Goal: Task Accomplishment & Management: Use online tool/utility

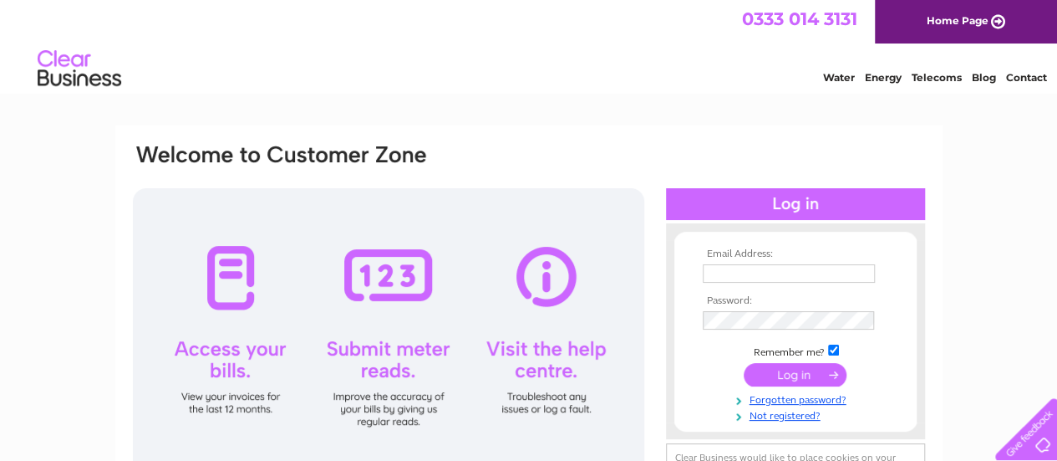
type input "[EMAIL_ADDRESS][DOMAIN_NAME]"
click at [781, 377] on input "submit" at bounding box center [795, 374] width 103 height 23
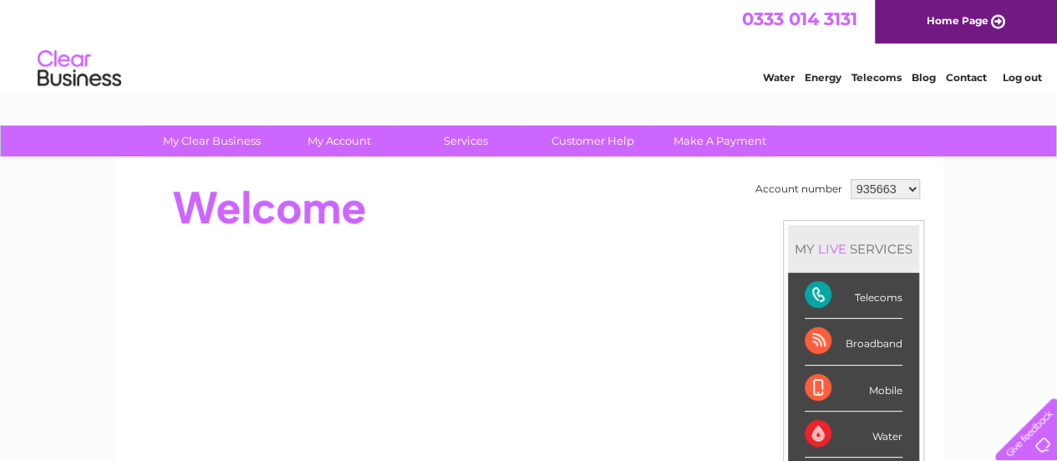
drag, startPoint x: 1057, startPoint y: 188, endPoint x: 1055, endPoint y: 203, distance: 15.1
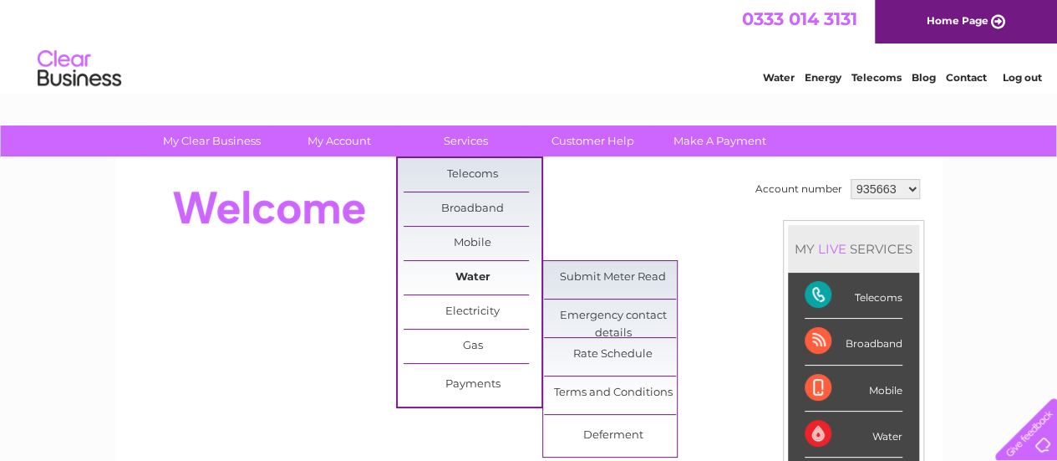
click at [476, 275] on link "Water" at bounding box center [473, 277] width 138 height 33
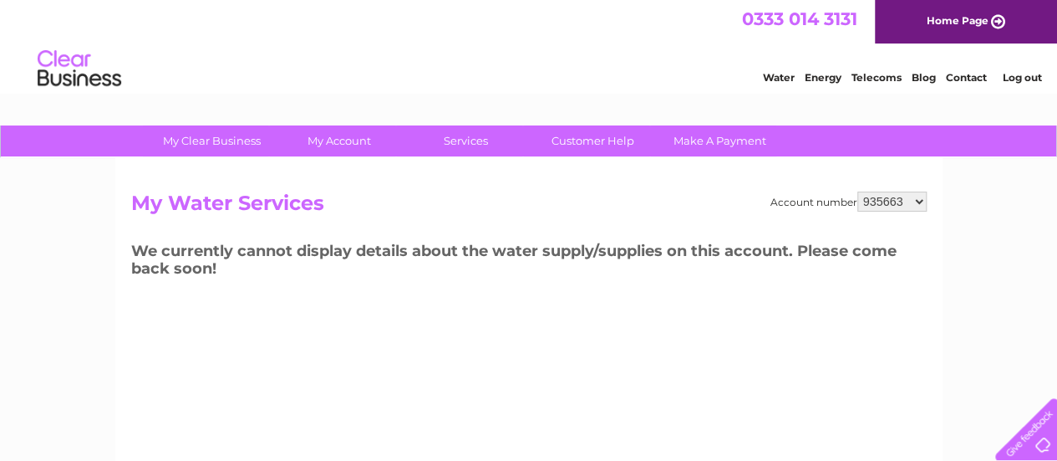
click at [878, 201] on select "935663 1141443" at bounding box center [892, 201] width 69 height 20
select select "1141443"
click at [859, 191] on select "935663 1141443" at bounding box center [892, 201] width 69 height 20
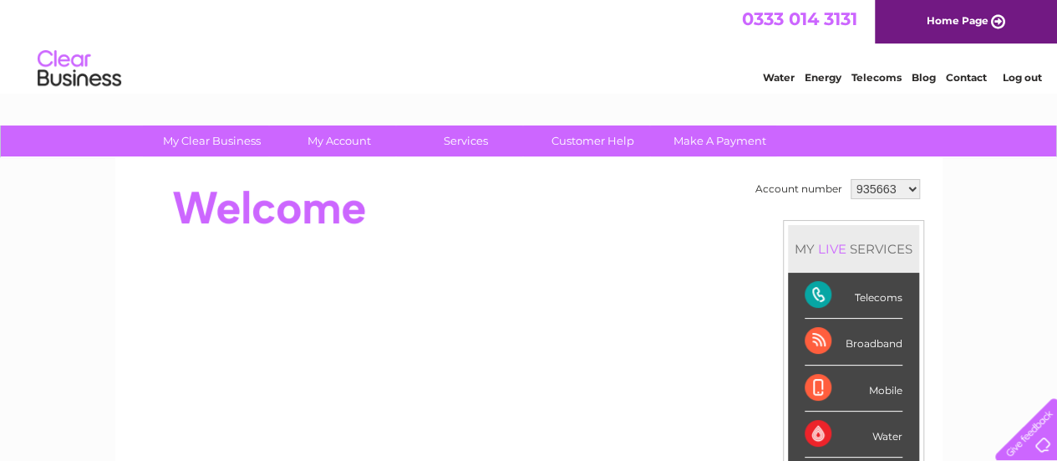
click at [867, 187] on select "935663 1141443" at bounding box center [885, 189] width 69 height 20
select select "1141443"
click at [851, 179] on select "935663 1141443" at bounding box center [885, 189] width 69 height 20
click at [473, 148] on link "Services" at bounding box center [466, 140] width 138 height 31
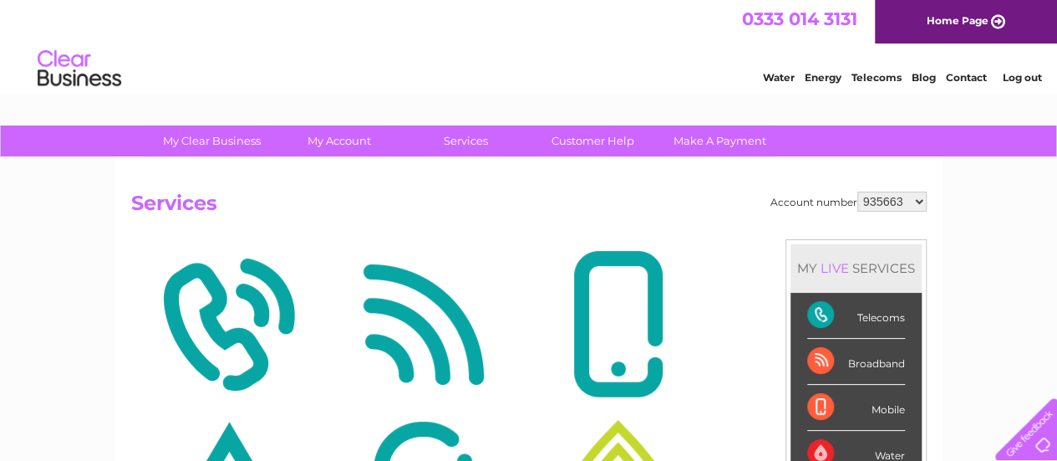
click at [470, 142] on link "Services" at bounding box center [466, 140] width 138 height 31
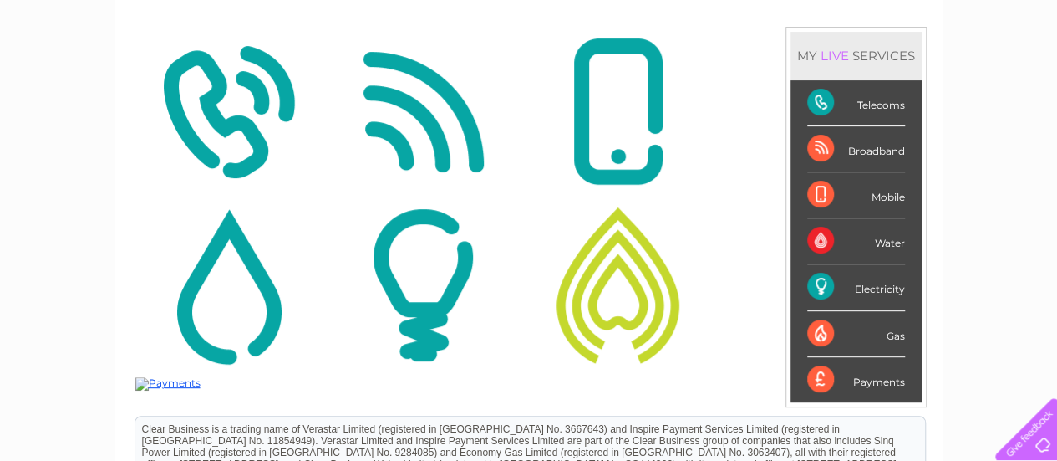
scroll to position [214, 0]
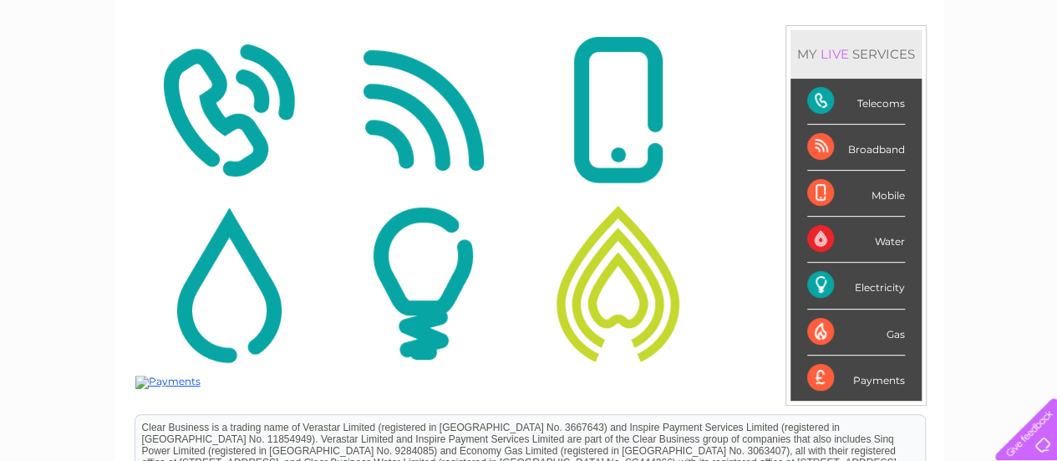
click at [264, 321] on img at bounding box center [228, 283] width 186 height 162
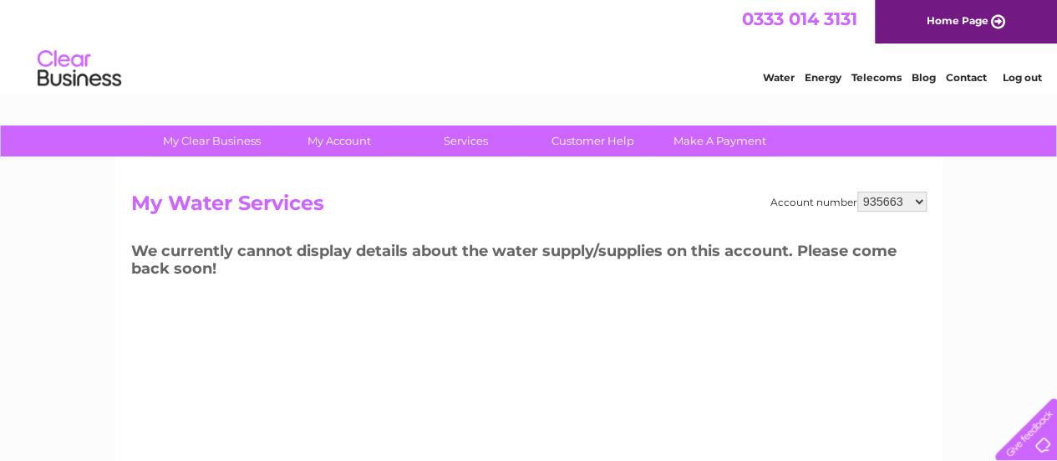
click at [899, 199] on select "935663 1141443" at bounding box center [892, 201] width 69 height 20
select select "1141443"
click at [859, 191] on select "935663 1141443" at bounding box center [892, 201] width 69 height 20
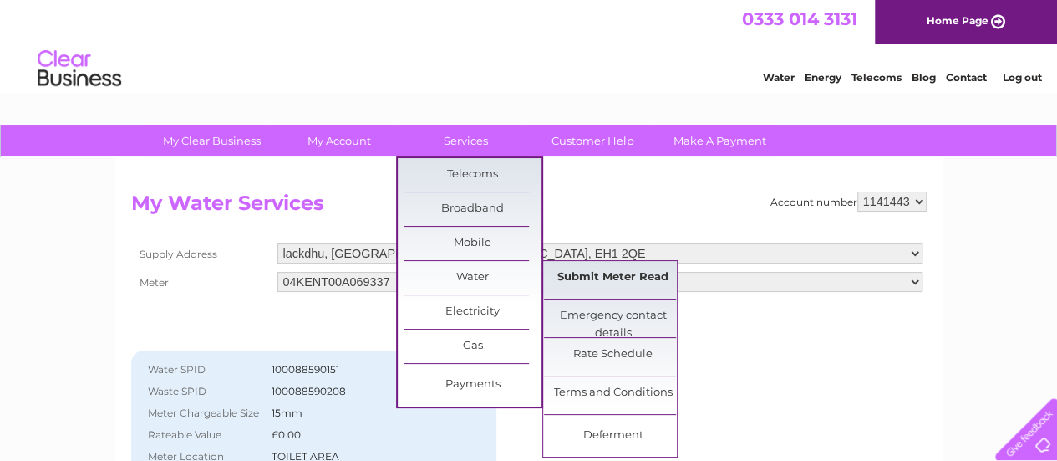
click at [609, 280] on link "Submit Meter Read" at bounding box center [613, 277] width 138 height 33
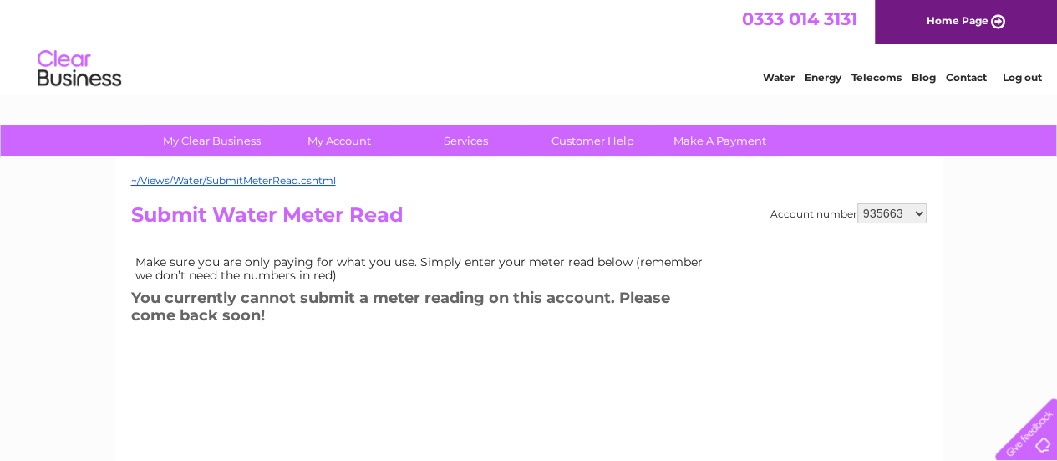
click at [912, 205] on select "935663 1141443" at bounding box center [892, 213] width 69 height 20
select select "1141443"
click at [859, 203] on select "935663 1141443" at bounding box center [892, 213] width 69 height 20
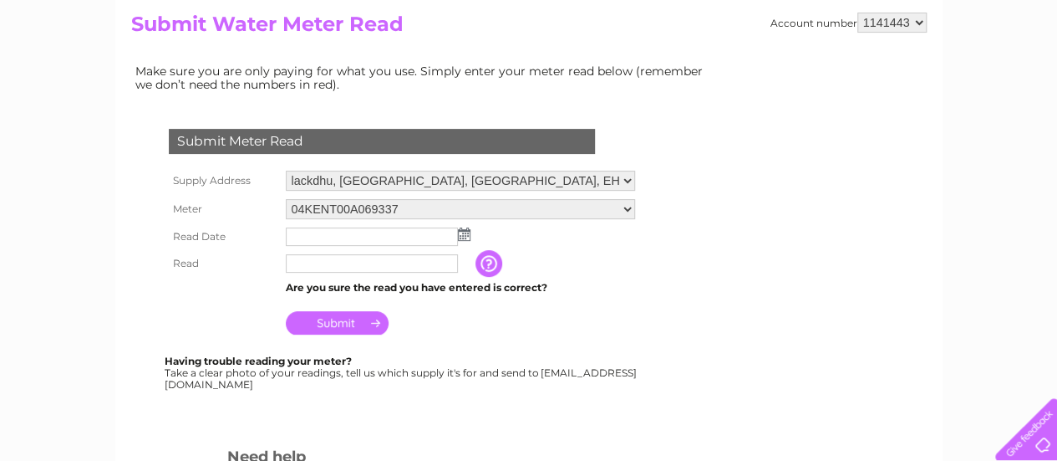
scroll to position [192, 0]
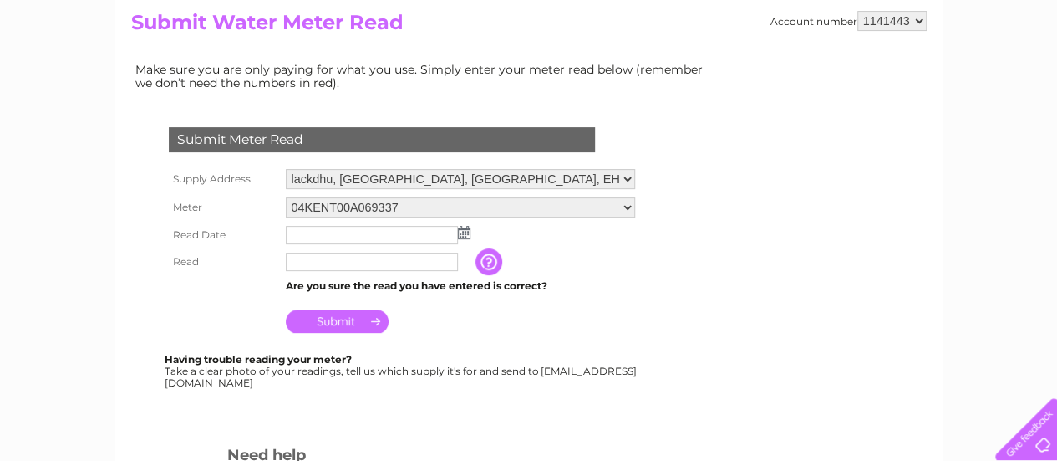
click at [461, 230] on img at bounding box center [464, 232] width 13 height 13
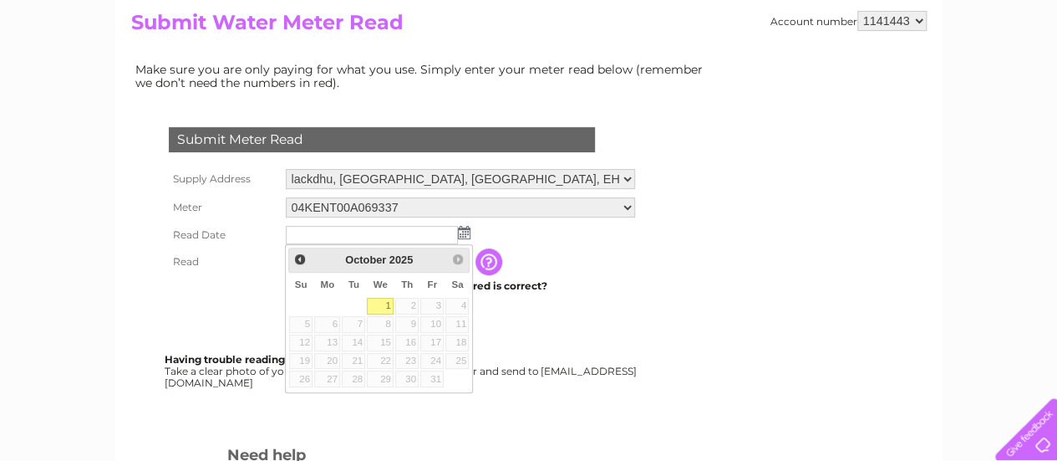
click at [386, 301] on link "1" at bounding box center [380, 306] width 27 height 17
type input "2025/10/01"
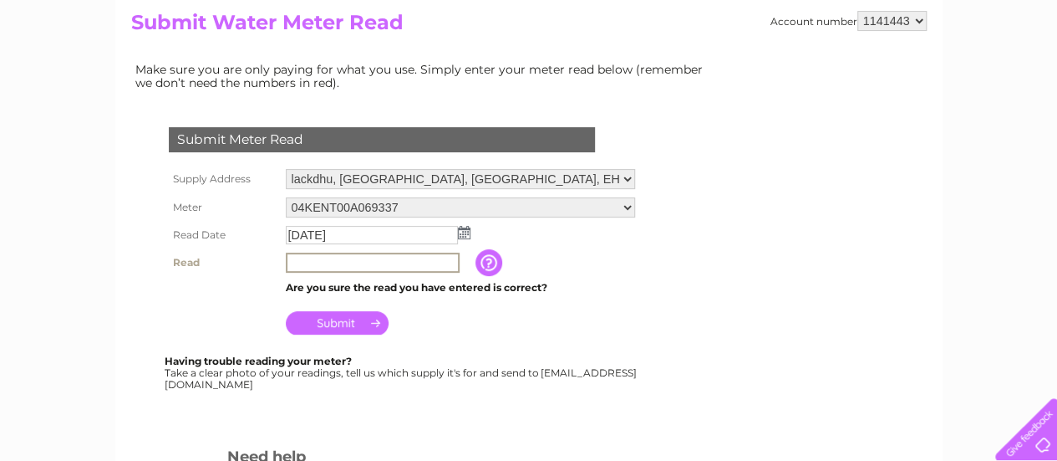
click at [406, 266] on input "text" at bounding box center [373, 262] width 174 height 20
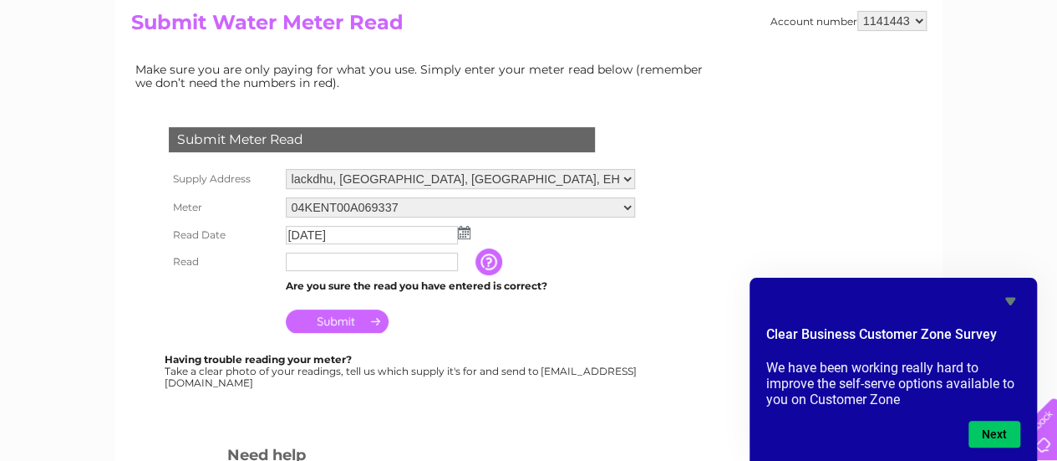
click at [476, 263] on input "button" at bounding box center [491, 261] width 30 height 27
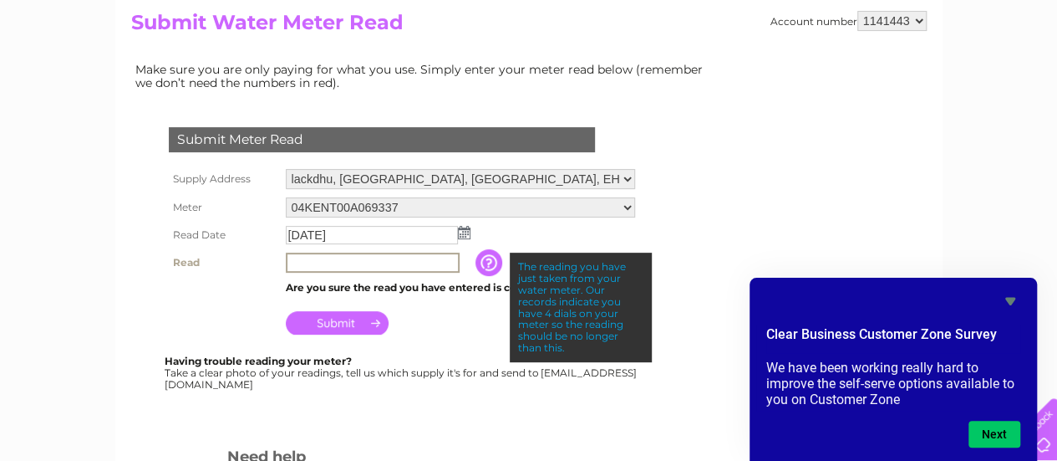
click at [418, 267] on input "text" at bounding box center [373, 262] width 174 height 20
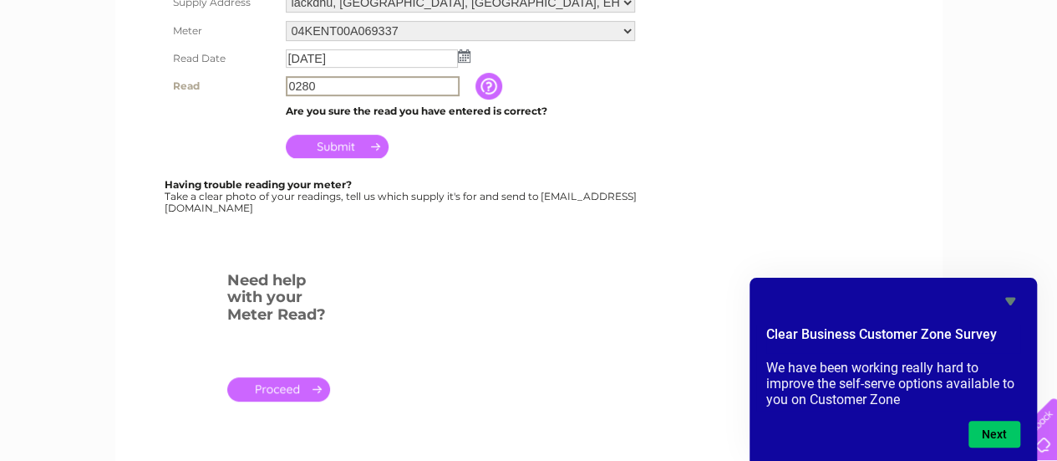
scroll to position [380, 0]
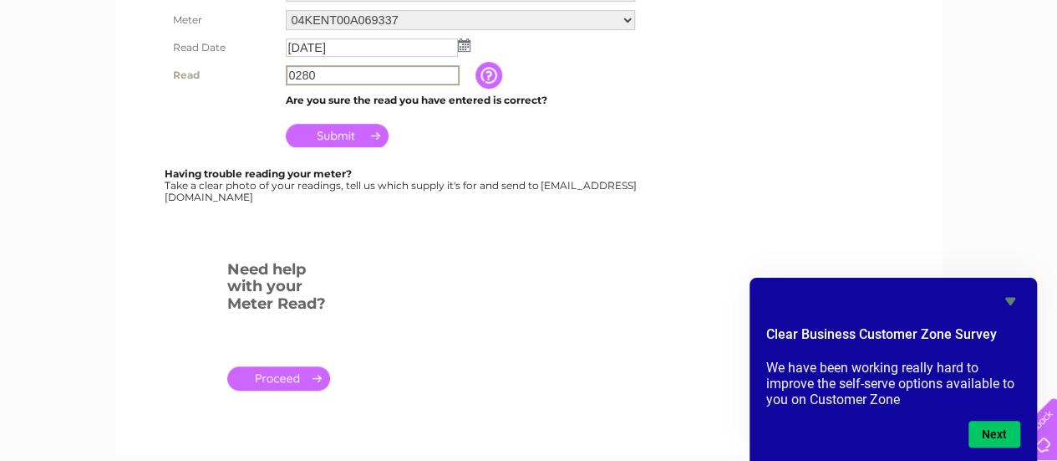
type input "0280"
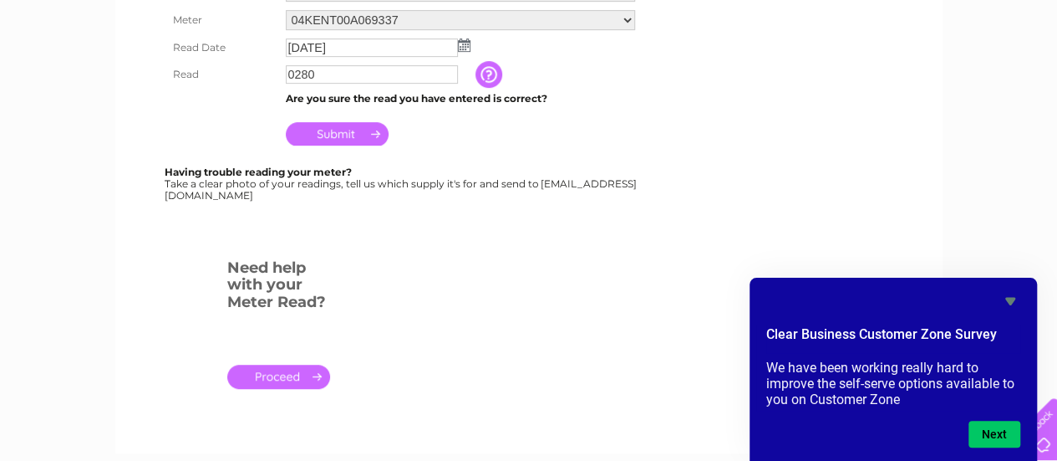
click at [278, 375] on link "." at bounding box center [278, 376] width 103 height 24
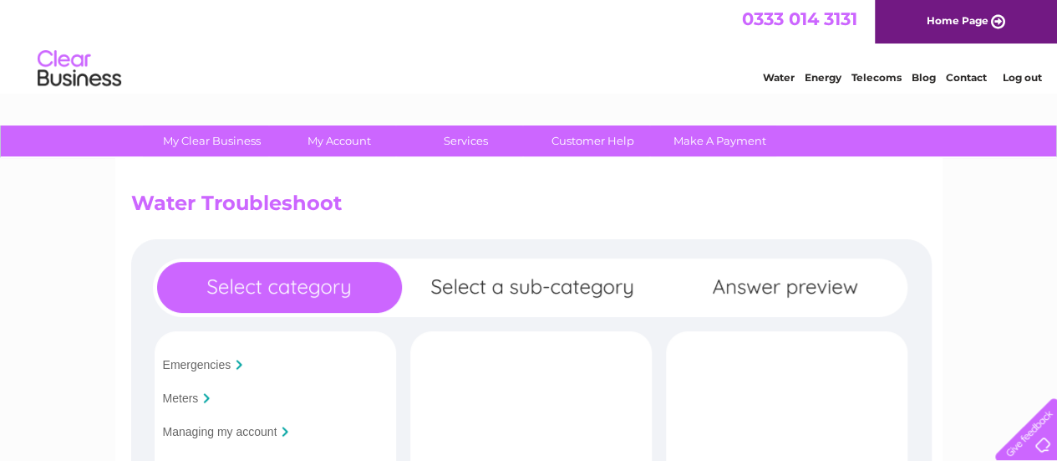
scroll to position [105, 0]
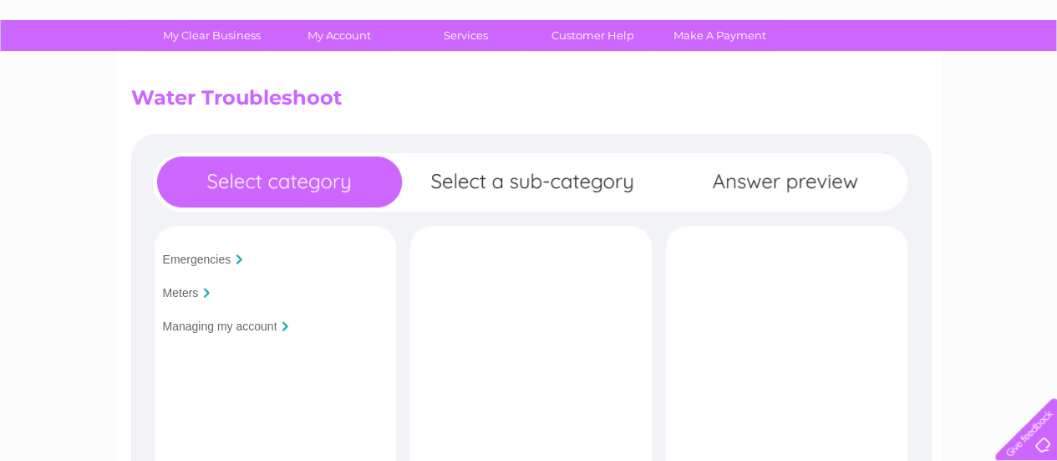
click at [189, 292] on input "Meters" at bounding box center [181, 292] width 36 height 13
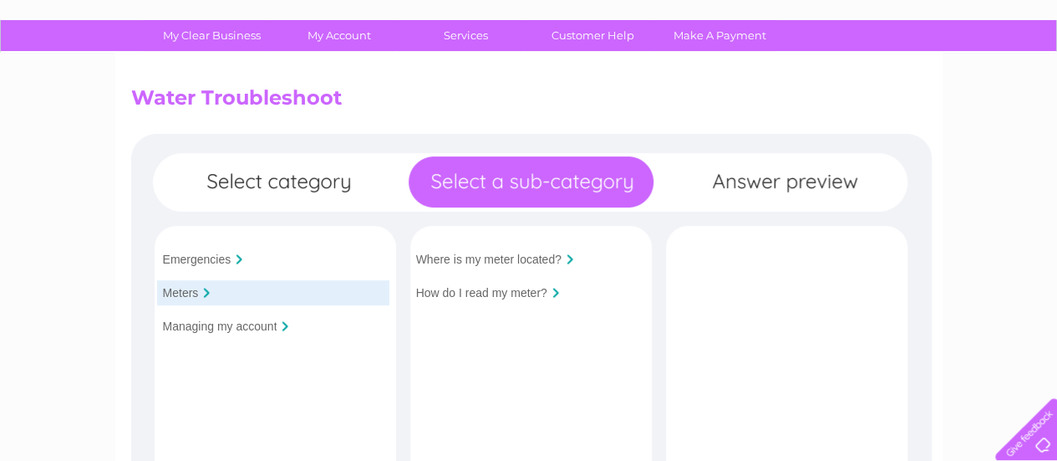
click at [551, 293] on div "How do I read my meter?" at bounding box center [526, 292] width 232 height 25
click at [507, 294] on input "How do I read my meter?" at bounding box center [481, 292] width 131 height 13
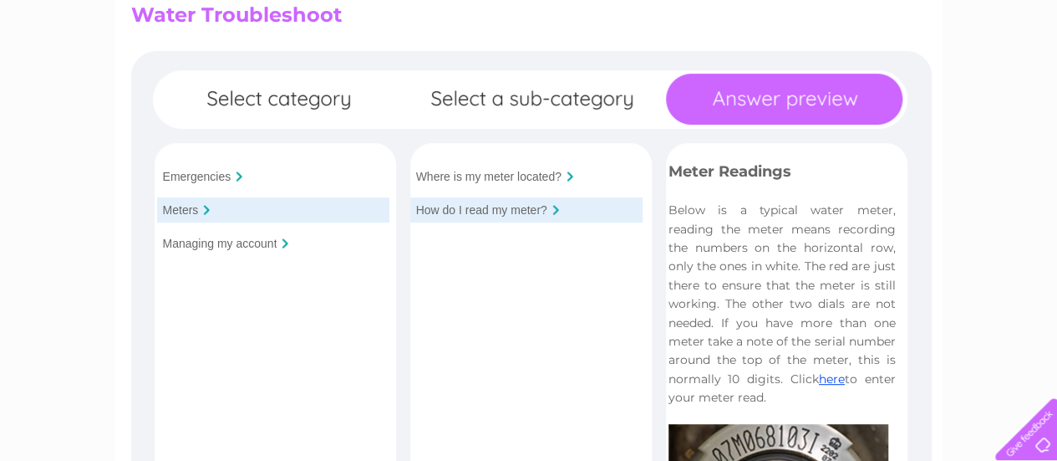
scroll to position [204, 0]
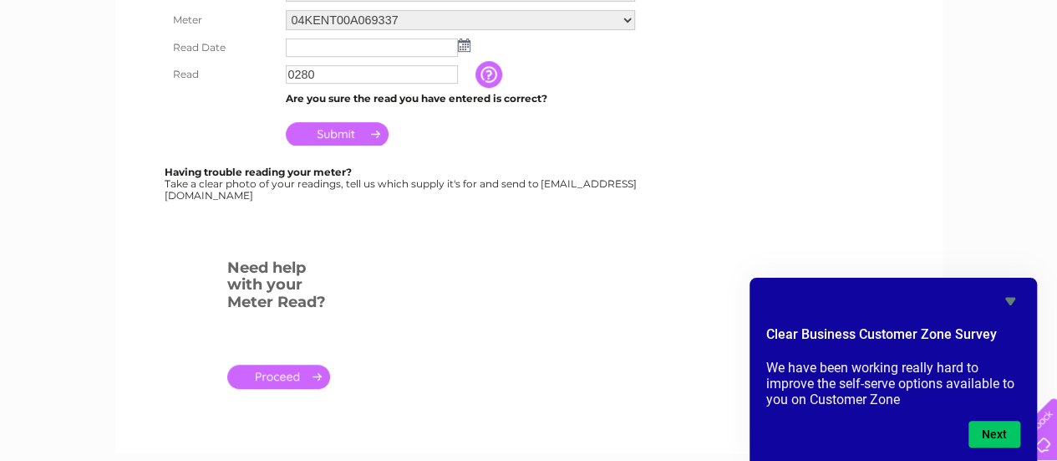
click at [344, 131] on input "Submit" at bounding box center [337, 133] width 103 height 23
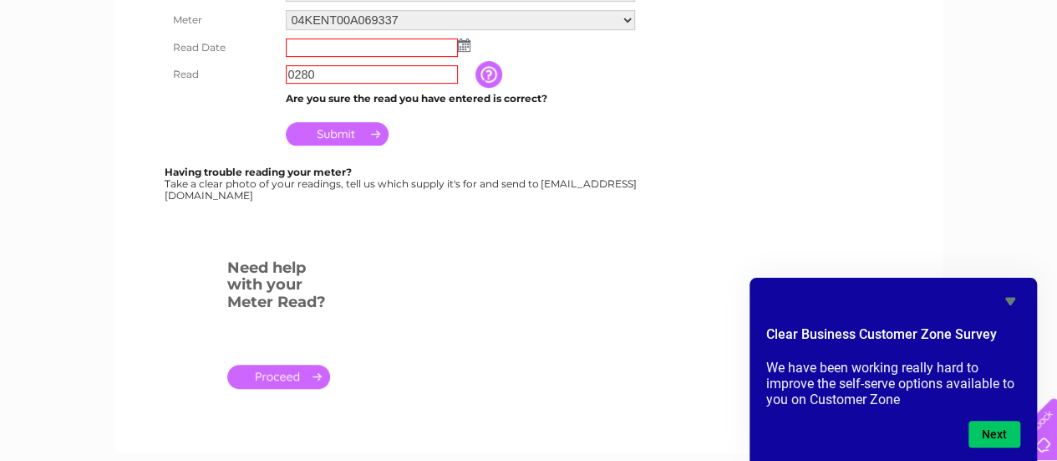
click at [344, 131] on input "Submit" at bounding box center [337, 133] width 103 height 23
click at [327, 135] on input "Submit" at bounding box center [337, 133] width 103 height 23
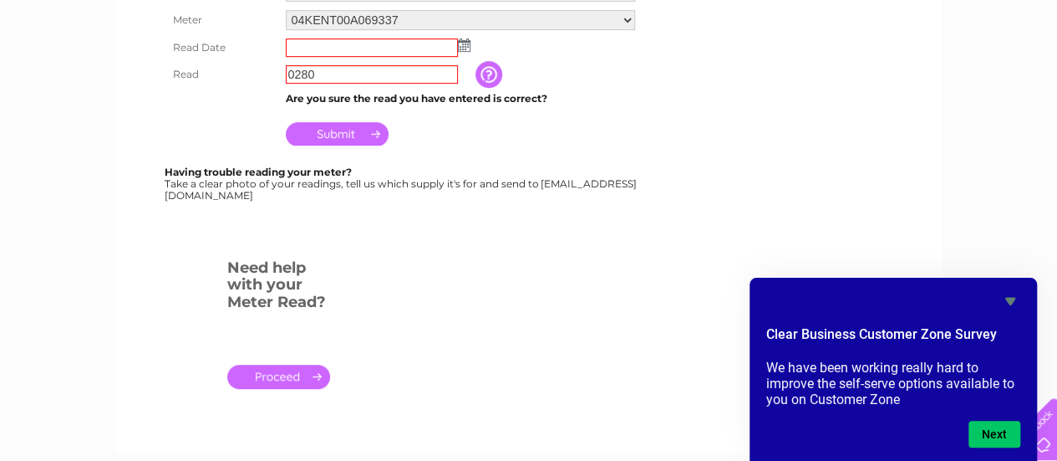
click at [327, 135] on input "Submit" at bounding box center [337, 133] width 103 height 23
click at [466, 43] on img at bounding box center [464, 44] width 13 height 13
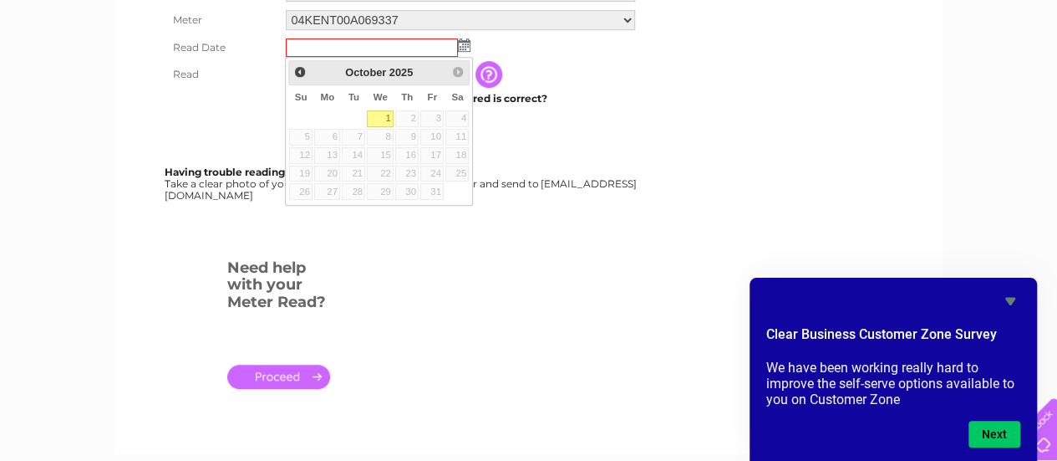
click at [385, 117] on link "1" at bounding box center [380, 118] width 27 height 17
type input "[DATE]"
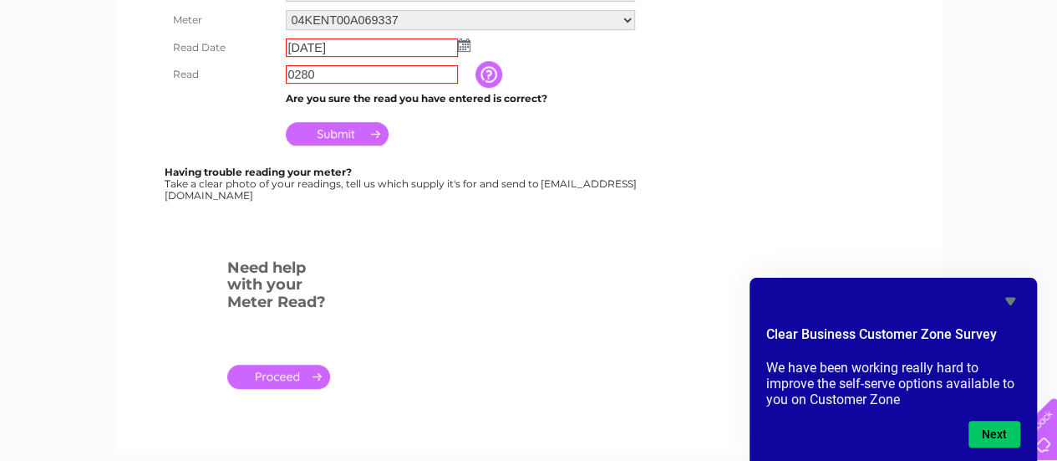
click at [331, 134] on input "Submit" at bounding box center [337, 133] width 103 height 23
